Goal: Task Accomplishment & Management: Use online tool/utility

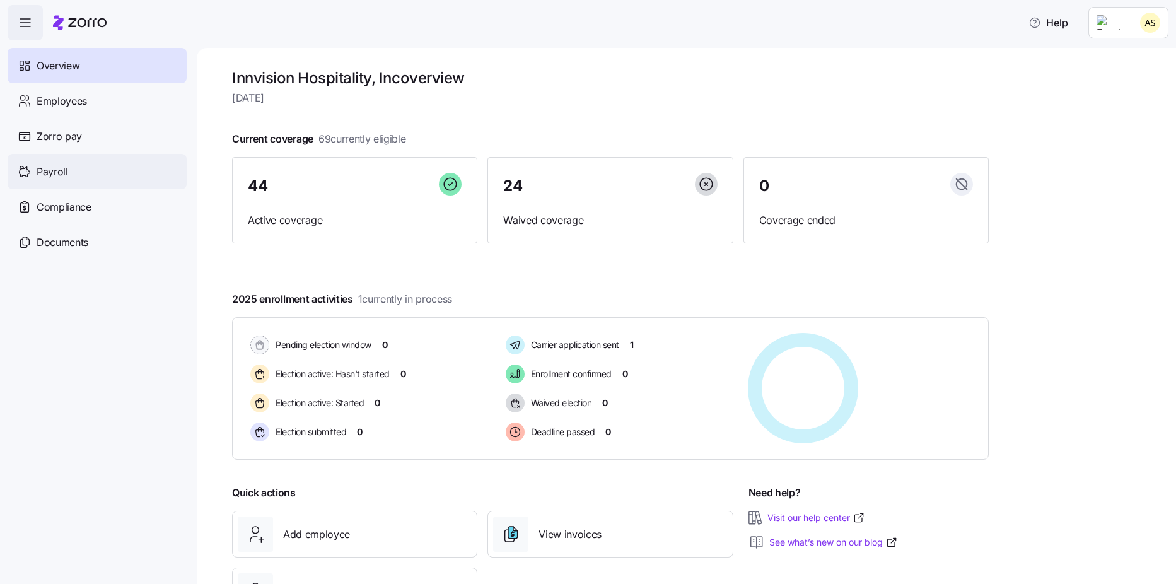
click at [37, 169] on span "Payroll" at bounding box center [53, 172] width 32 height 16
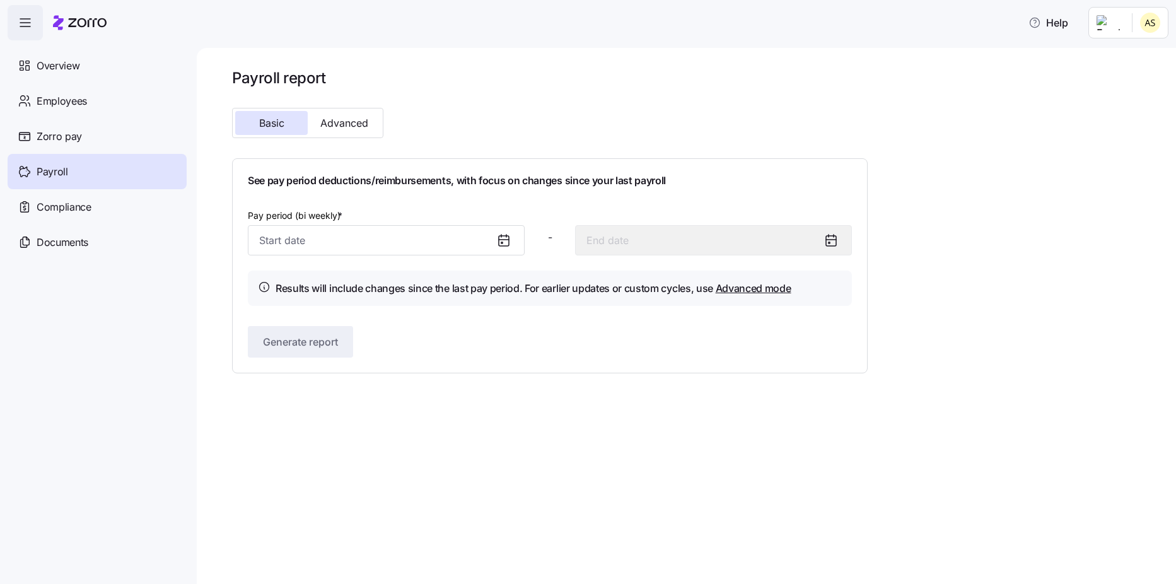
click at [504, 244] on icon at bounding box center [503, 240] width 15 height 15
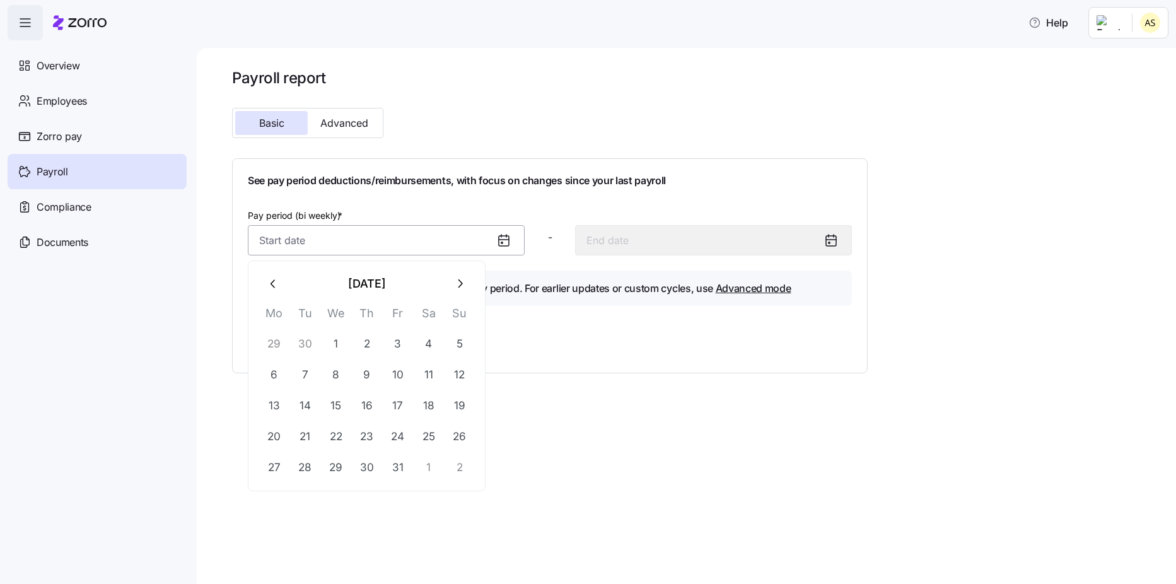
click at [482, 247] on input "Pay period (bi weekly) *" at bounding box center [386, 240] width 277 height 30
click at [334, 337] on button "1" at bounding box center [336, 344] width 30 height 30
type input "[DATE]"
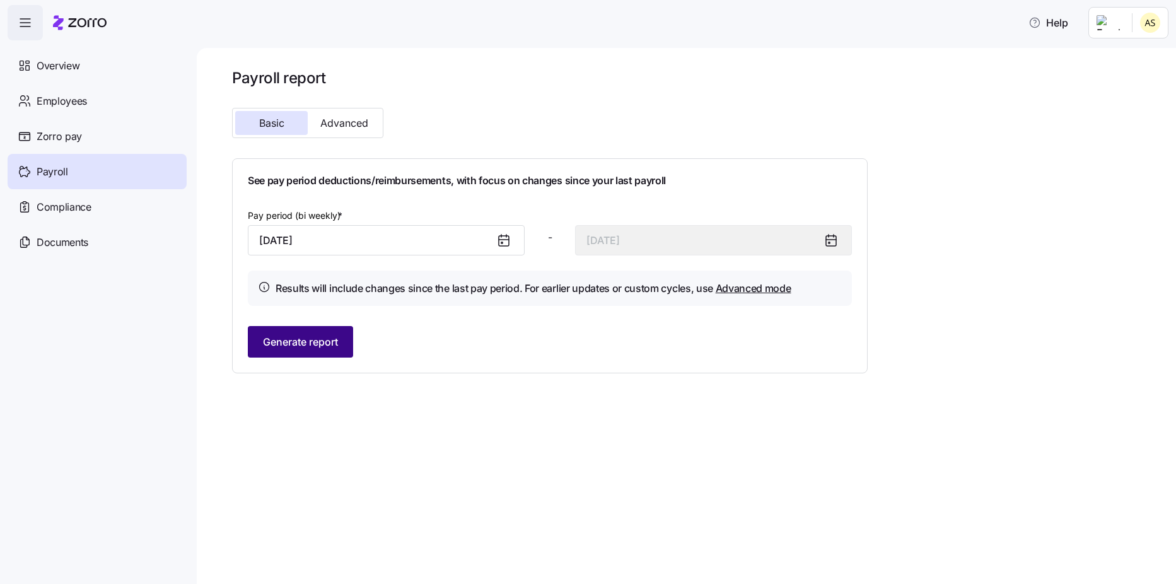
click at [318, 335] on span "Generate report" at bounding box center [300, 341] width 75 height 15
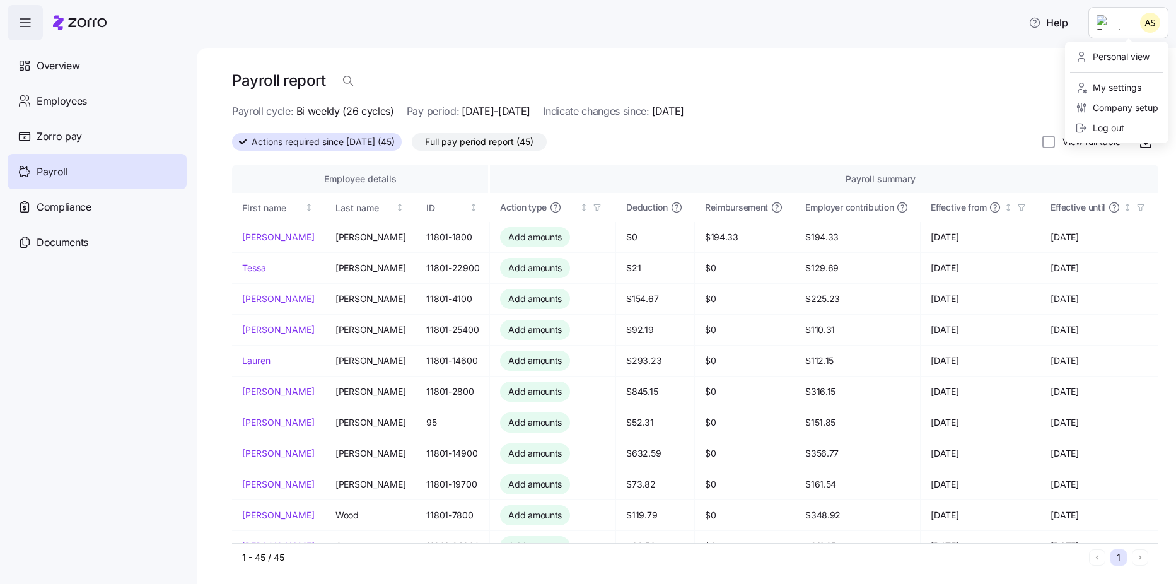
click at [1148, 19] on html "Help Overview Employees Zorro pay Payroll Compliance Documents Payroll report E…" at bounding box center [588, 288] width 1176 height 576
click at [1097, 134] on div "Log out" at bounding box center [1099, 128] width 49 height 14
